Goal: Task Accomplishment & Management: Manage account settings

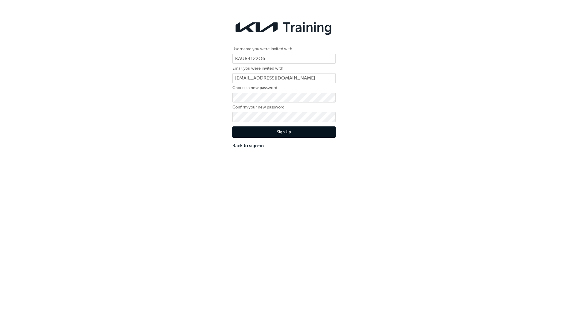
click at [282, 130] on button "Sign Up" at bounding box center [283, 132] width 103 height 11
click at [280, 129] on button "Sign Up" at bounding box center [283, 132] width 103 height 11
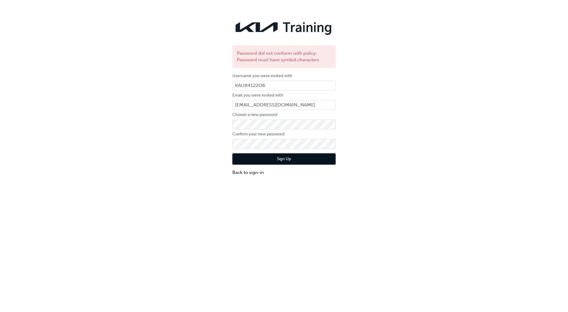
click at [280, 158] on button "Sign Up" at bounding box center [283, 159] width 103 height 11
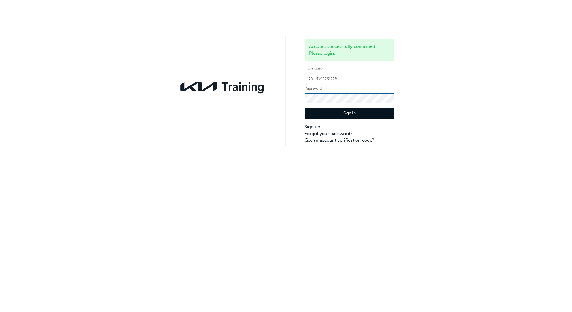
click button "Sign In" at bounding box center [350, 113] width 90 height 11
